Goal: Transaction & Acquisition: Purchase product/service

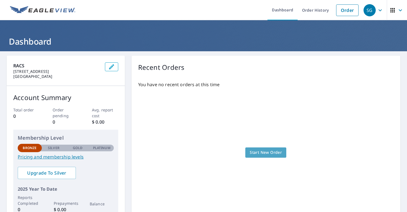
click at [268, 153] on span "Start New Order" at bounding box center [265, 152] width 32 height 7
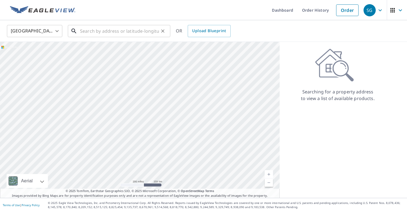
click at [96, 30] on input "text" at bounding box center [119, 30] width 79 height 15
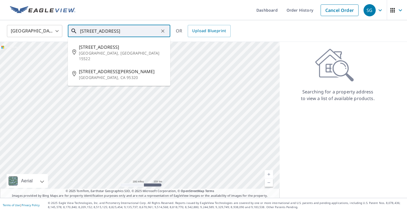
click at [98, 32] on input "[STREET_ADDRESS]" at bounding box center [119, 30] width 79 height 15
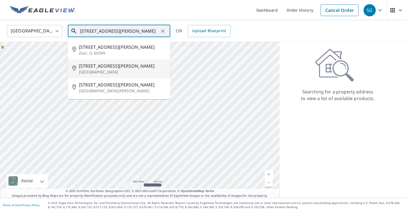
click at [93, 67] on span "[STREET_ADDRESS][PERSON_NAME]" at bounding box center [122, 66] width 87 height 7
type input "[STREET_ADDRESS][PERSON_NAME]"
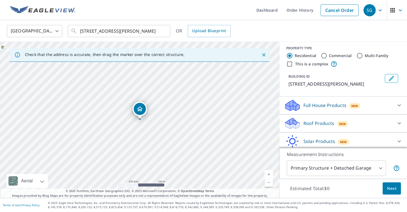
scroll to position [23, 0]
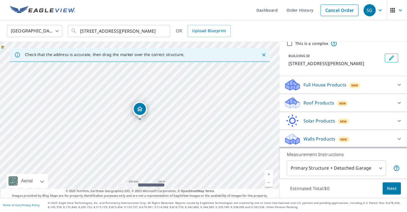
click at [325, 135] on p "Walls Products" at bounding box center [319, 138] width 32 height 7
click at [321, 137] on p "Walls Products" at bounding box center [319, 138] width 32 height 7
click at [291, 45] on input "This is a complex" at bounding box center [289, 43] width 7 height 7
checkbox input "true"
radio input "false"
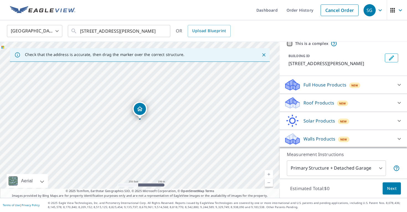
radio input "true"
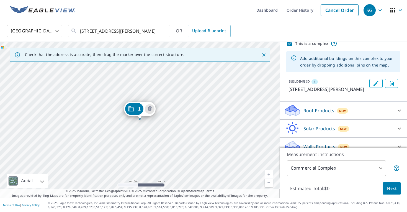
click at [395, 190] on span "Next" at bounding box center [391, 188] width 9 height 7
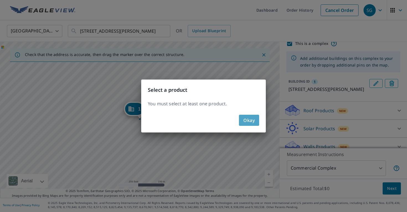
click at [245, 120] on span "Okay" at bounding box center [248, 120] width 11 height 8
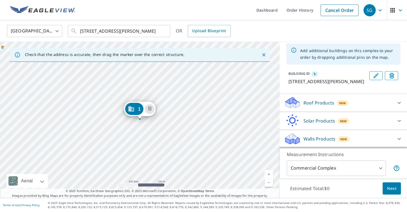
click at [326, 139] on p "Walls Products" at bounding box center [319, 138] width 32 height 7
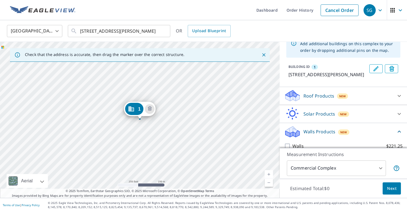
scroll to position [38, 0]
click at [399, 135] on icon at bounding box center [399, 131] width 7 height 7
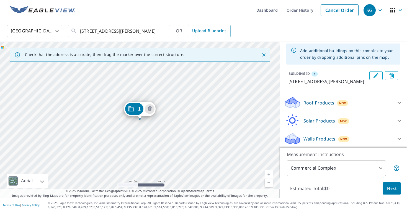
click at [323, 137] on p "Walls Products" at bounding box center [319, 138] width 32 height 7
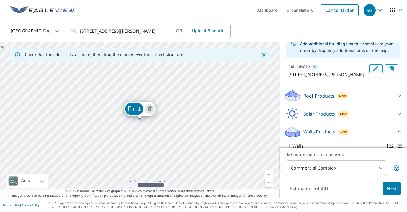
click at [378, 165] on body "SG SG Dashboard Order History Cancel Order SG [GEOGRAPHIC_DATA] [GEOGRAPHIC_DAT…" at bounding box center [203, 106] width 407 height 212
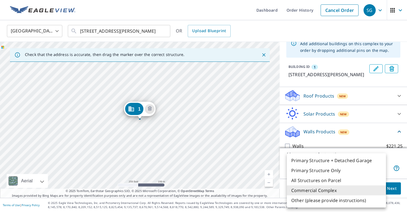
click at [330, 180] on li "All Structures on Parcel" at bounding box center [336, 180] width 99 height 10
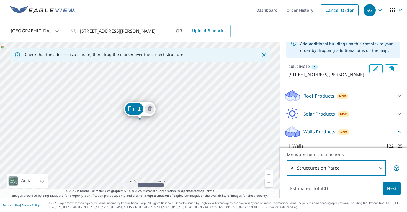
click at [390, 189] on span "Next" at bounding box center [391, 188] width 9 height 7
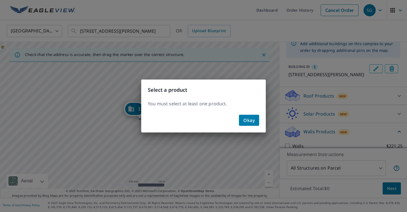
click at [250, 115] on button "Okay" at bounding box center [249, 120] width 20 height 11
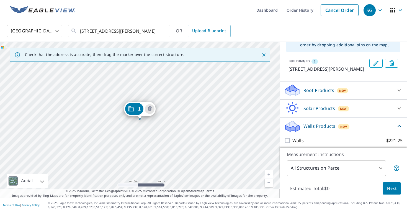
scroll to position [53, 0]
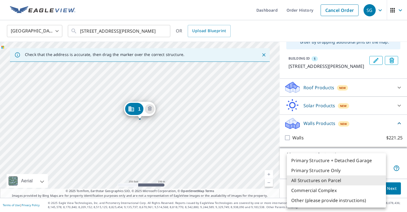
click at [374, 168] on body "SG SG Dashboard Order History Cancel Order SG [GEOGRAPHIC_DATA] [GEOGRAPHIC_DAT…" at bounding box center [203, 106] width 407 height 212
click at [321, 160] on li "Primary Structure + Detached Garage" at bounding box center [336, 160] width 99 height 10
type input "1"
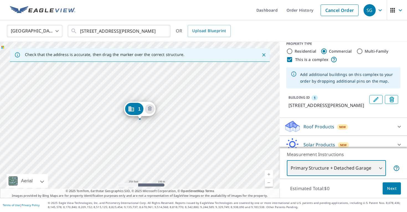
scroll to position [0, 0]
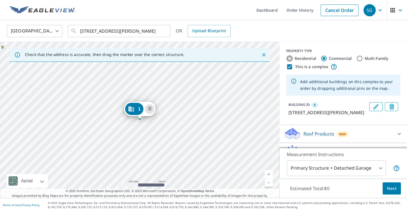
click at [290, 58] on input "Residential" at bounding box center [289, 58] width 7 height 7
radio input "true"
click at [289, 67] on input "This is a complex" at bounding box center [289, 66] width 7 height 7
checkbox input "false"
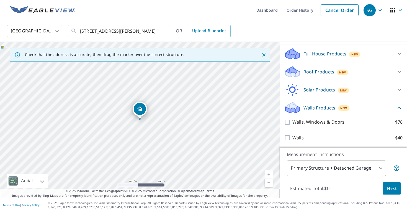
scroll to position [54, 0]
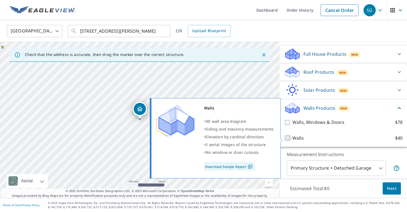
click at [288, 137] on input "Walls $40" at bounding box center [288, 137] width 8 height 7
checkbox input "true"
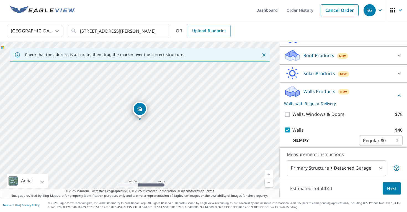
scroll to position [76, 0]
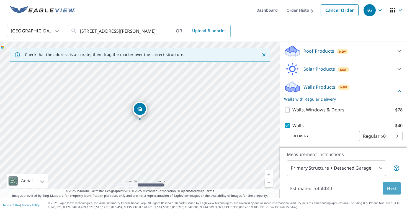
click at [391, 187] on span "Next" at bounding box center [391, 188] width 9 height 7
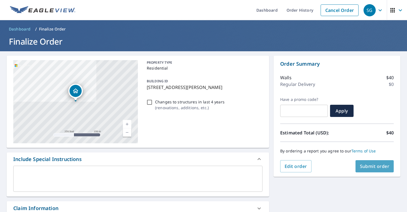
click at [377, 166] on span "Submit order" at bounding box center [375, 166] width 30 height 6
click at [367, 167] on span "Submit order" at bounding box center [375, 166] width 30 height 6
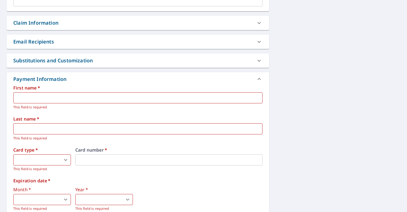
scroll to position [191, 0]
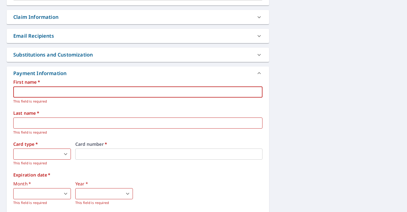
click at [46, 93] on input "text" at bounding box center [137, 91] width 249 height 11
type input "[PERSON_NAME]"
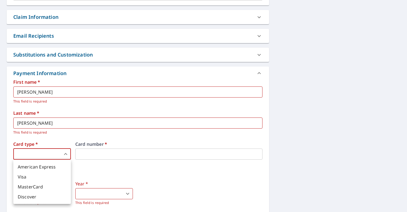
click at [47, 152] on body "SG SG Dashboard Order History Cancel Order SG Dashboard / Finalize Order Finali…" at bounding box center [203, 106] width 407 height 212
click at [24, 176] on li "Visa" at bounding box center [42, 176] width 58 height 10
type input "2"
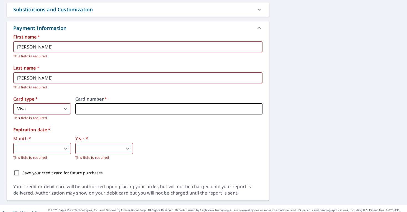
scroll to position [243, 0]
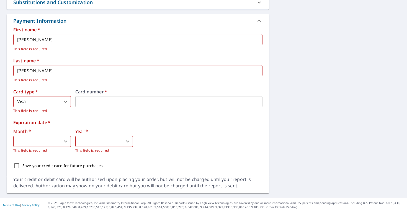
click at [49, 142] on body "SG SG Dashboard Order History Cancel Order SG Dashboard / Finalize Order Finali…" at bounding box center [203, 106] width 407 height 212
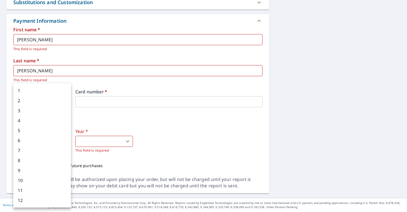
click at [121, 140] on div at bounding box center [203, 106] width 407 height 212
click at [42, 139] on body "SG SG Dashboard Order History Cancel Order SG Dashboard / Finalize Order Finali…" at bounding box center [203, 106] width 407 height 212
click at [21, 149] on li "7" at bounding box center [42, 150] width 58 height 10
type input "7"
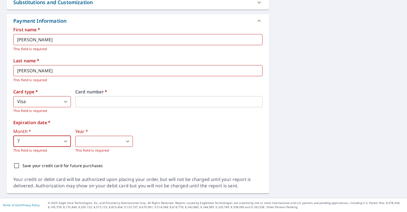
click at [96, 142] on body "SG SG Dashboard Order History Cancel Order SG Dashboard / Finalize Order Finali…" at bounding box center [203, 106] width 407 height 212
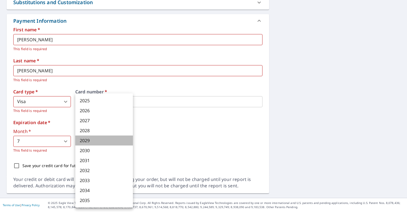
click at [88, 140] on li "2029" at bounding box center [104, 140] width 58 height 10
type input "2029"
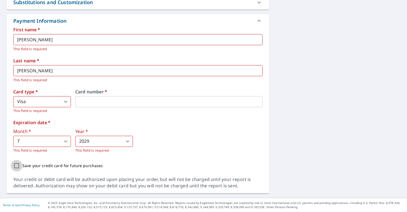
click at [17, 166] on input "Save your credit card for future purchases" at bounding box center [17, 166] width 12 height 12
checkbox input "true"
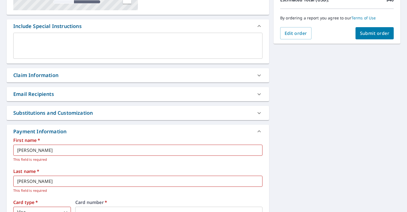
scroll to position [128, 0]
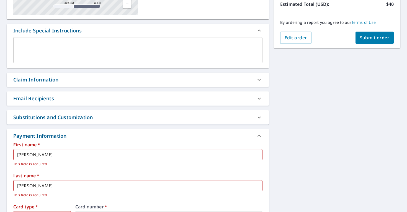
click at [369, 38] on span "Submit order" at bounding box center [375, 38] width 30 height 6
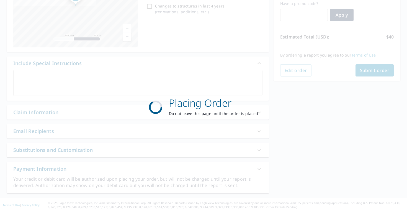
scroll to position [96, 0]
